Goal: Find specific fact: Find specific fact

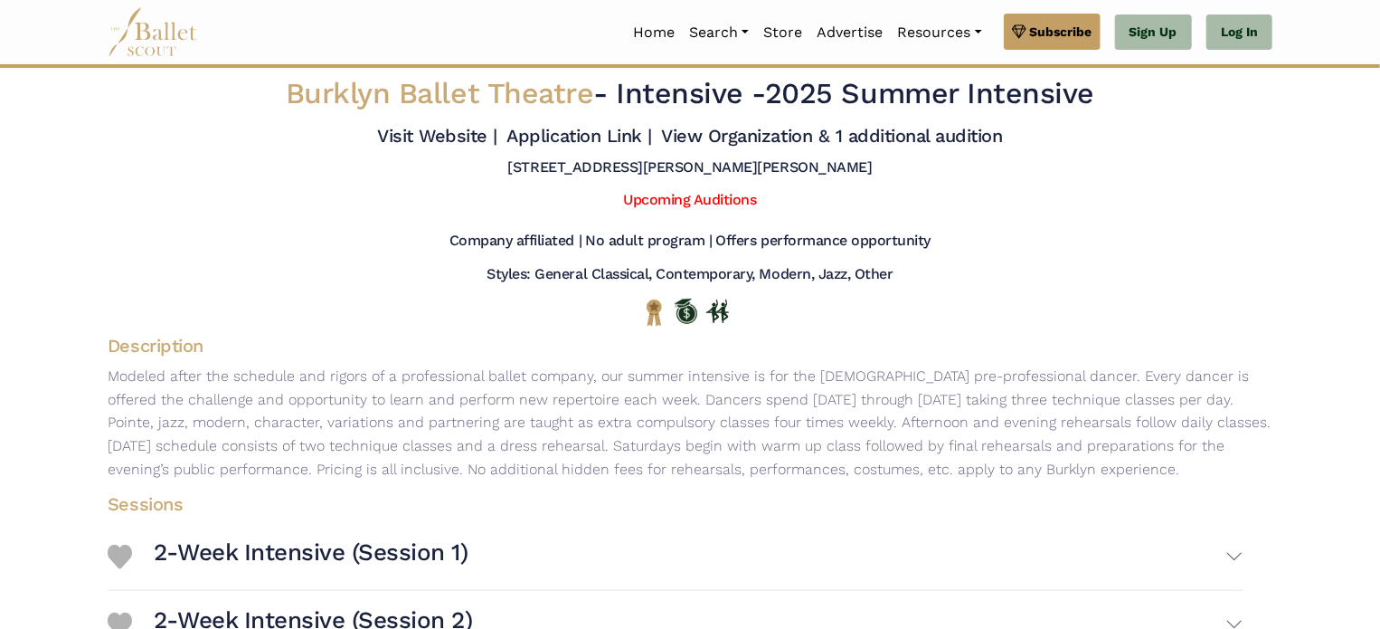
drag, startPoint x: 561, startPoint y: 167, endPoint x: 830, endPoint y: 171, distance: 269.6
click at [830, 171] on div "[STREET_ADDRESS][PERSON_NAME][PERSON_NAME]" at bounding box center [690, 171] width 1194 height 26
copy h5 "[STREET_ADDRESS][PERSON_NAME][PERSON_NAME]"
click at [941, 292] on div at bounding box center [690, 312] width 1194 height 43
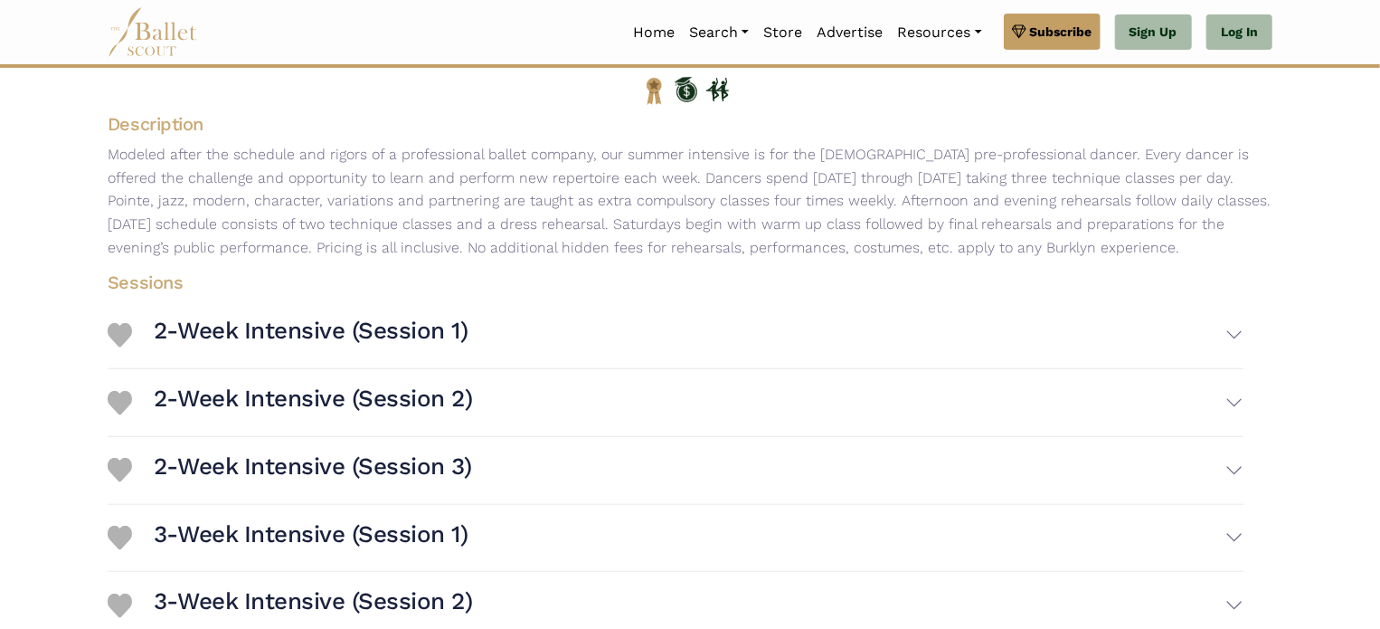
scroll to position [138, 0]
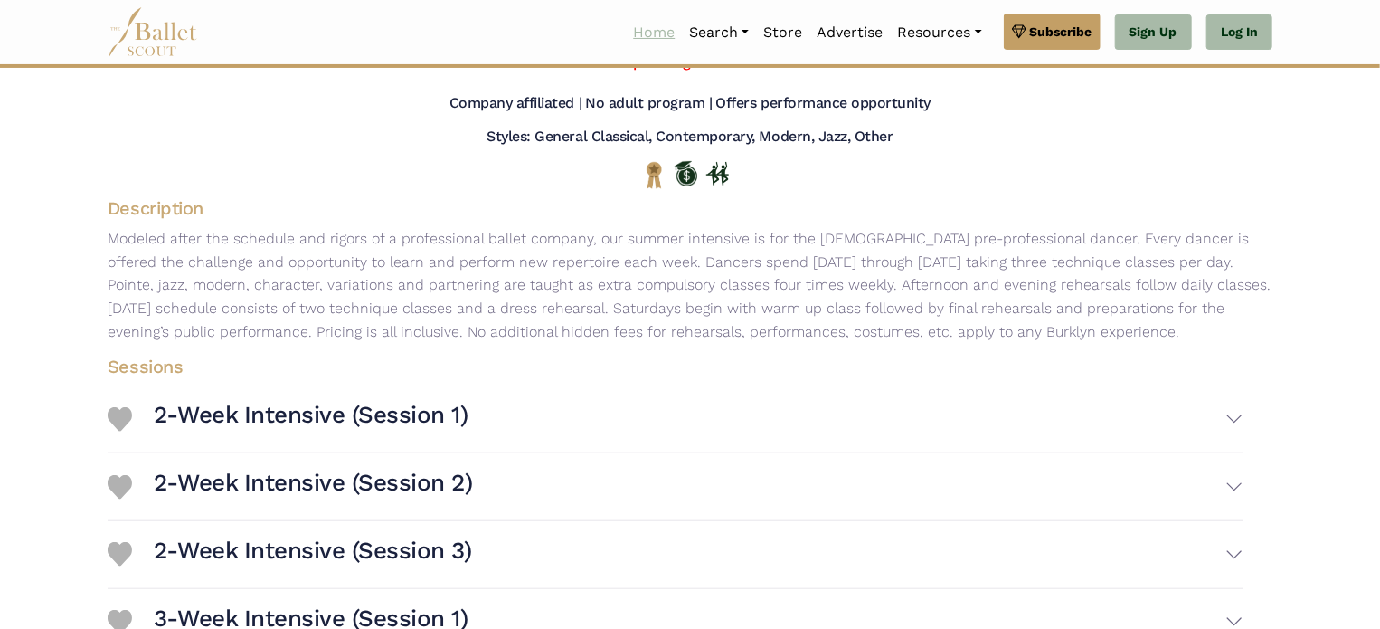
click at [655, 39] on link "Home" at bounding box center [654, 33] width 56 height 38
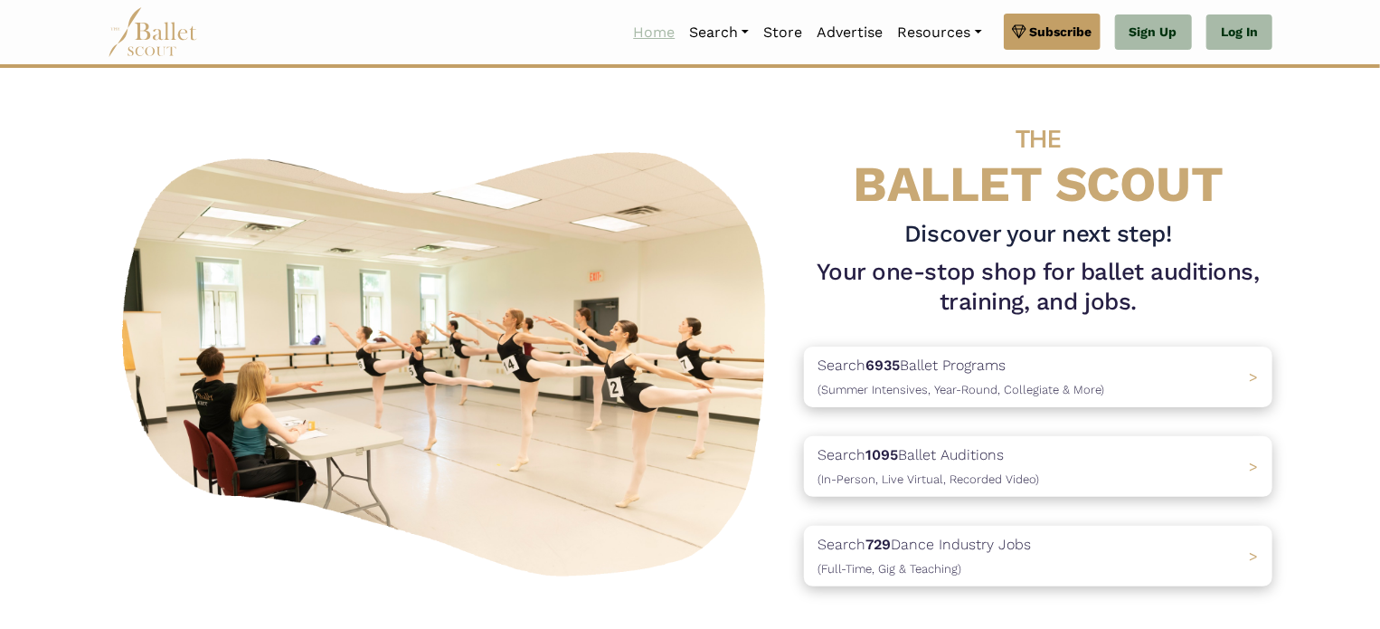
click at [637, 34] on link "Home" at bounding box center [654, 33] width 56 height 38
